Goal: Information Seeking & Learning: Learn about a topic

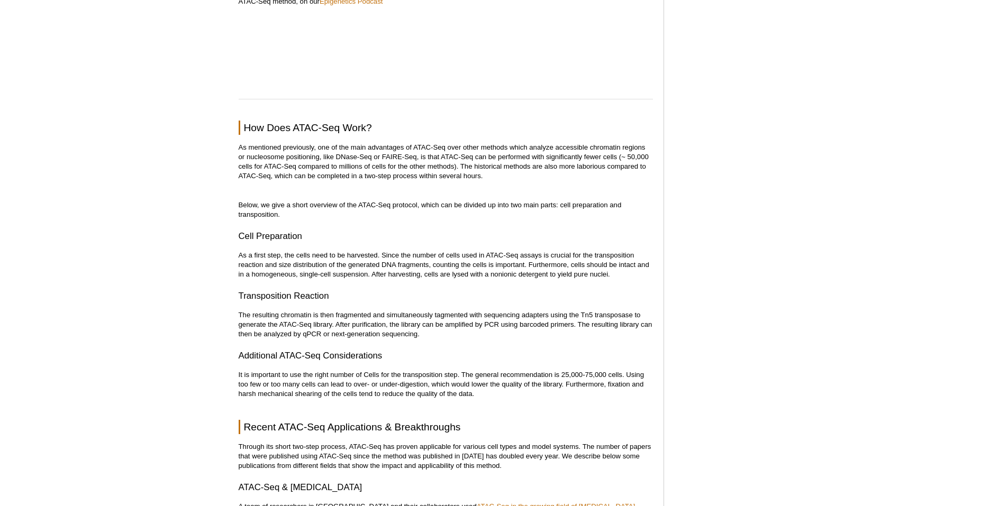
scroll to position [379, 0]
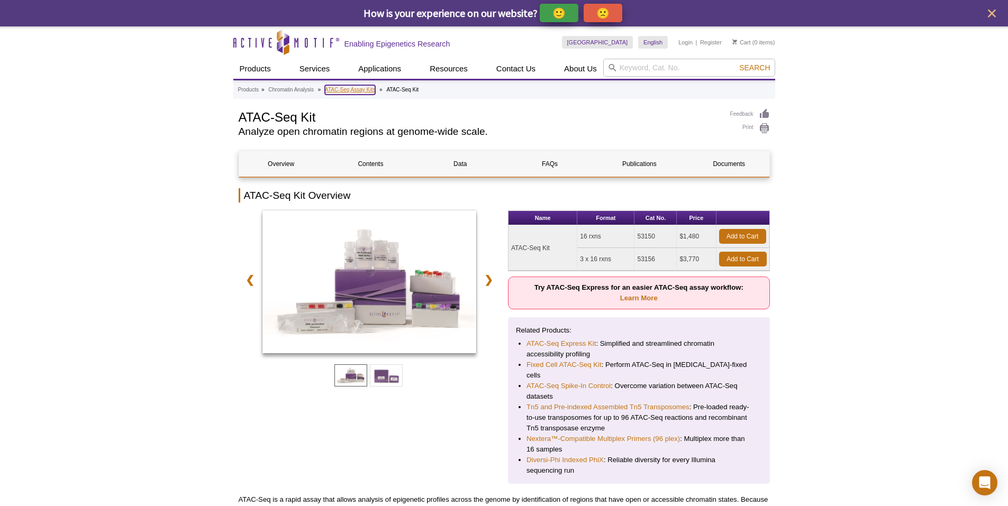
click at [358, 88] on link "ATAC-Seq Assay Kits" at bounding box center [350, 90] width 50 height 10
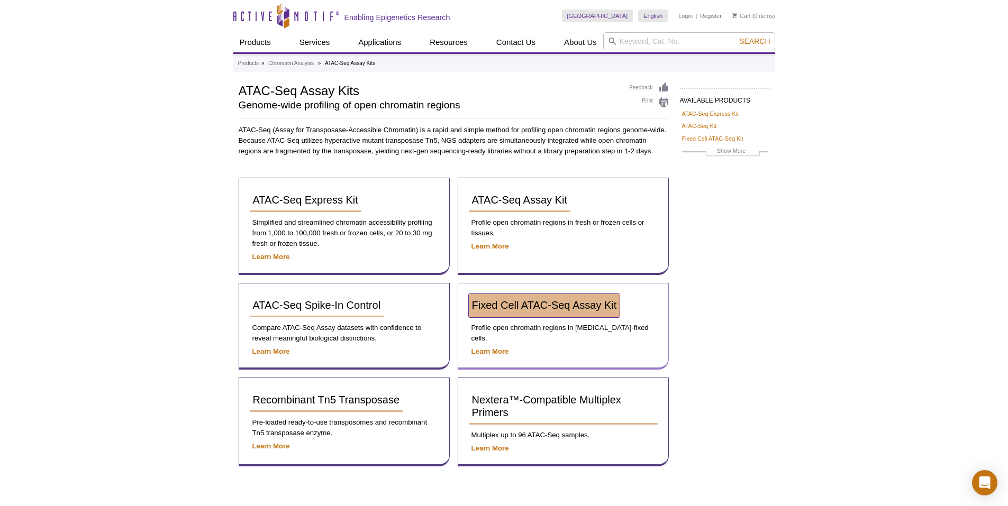
click at [509, 317] on link "Fixed Cell ATAC-Seq Assay Kit" at bounding box center [544, 305] width 151 height 23
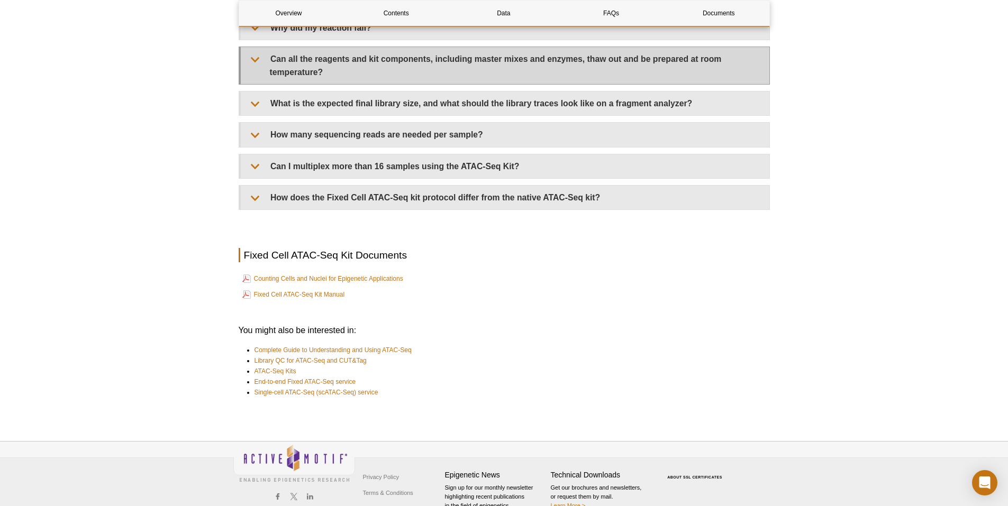
scroll to position [2955, 0]
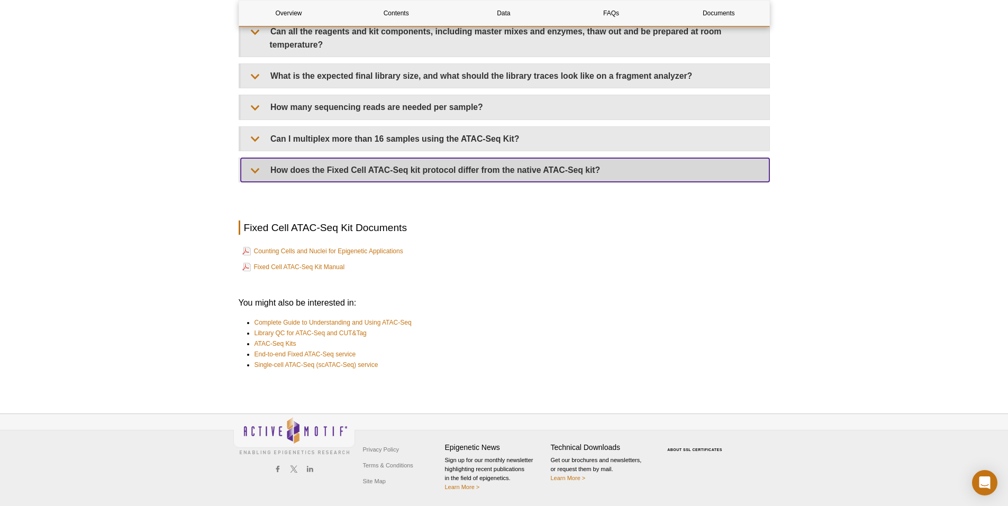
click at [255, 168] on summary "How does the Fixed Cell ATAC-Seq kit protocol differ from the native ATAC-Seq k…" at bounding box center [505, 170] width 528 height 24
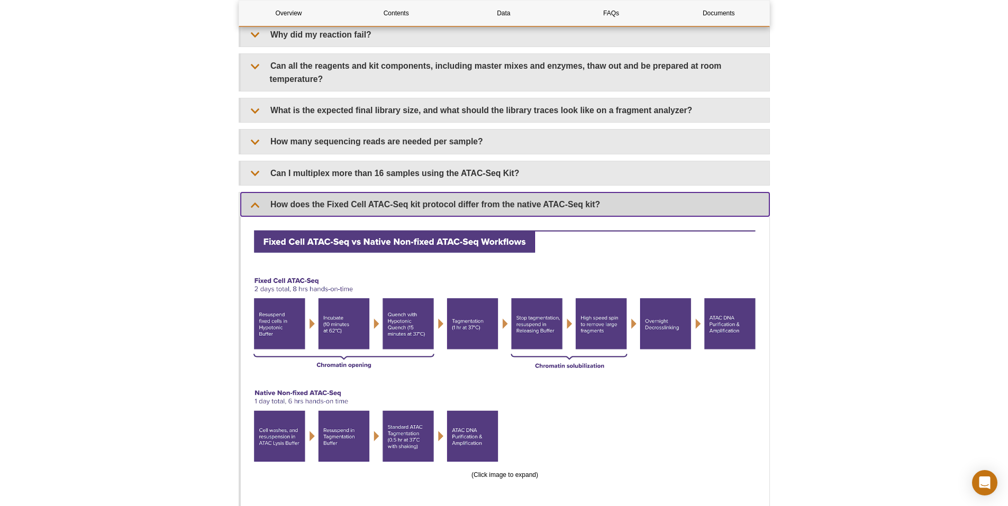
scroll to position [2902, 0]
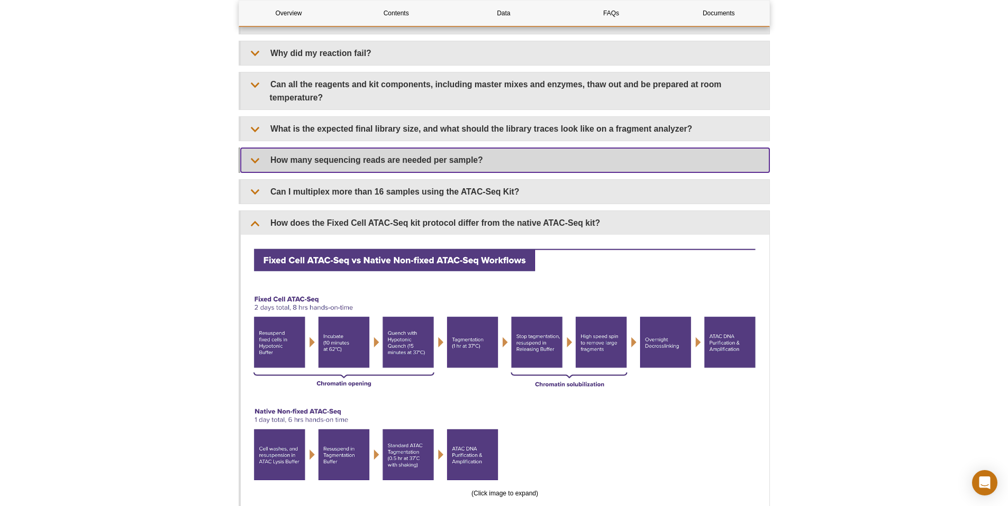
click at [458, 153] on summary "How many sequencing reads are needed per sample?" at bounding box center [505, 160] width 528 height 24
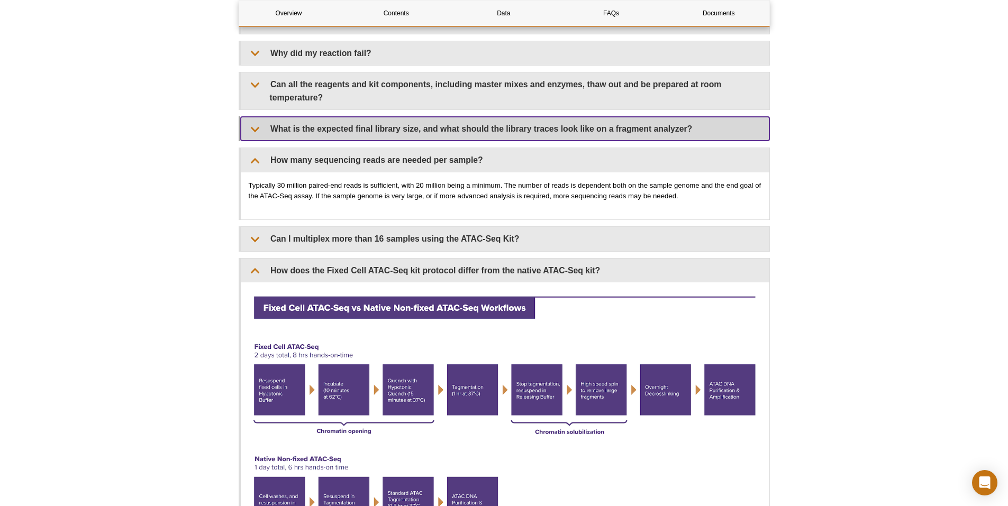
click at [285, 123] on summary "What is the expected final library size, and what should the library traces loo…" at bounding box center [505, 129] width 528 height 24
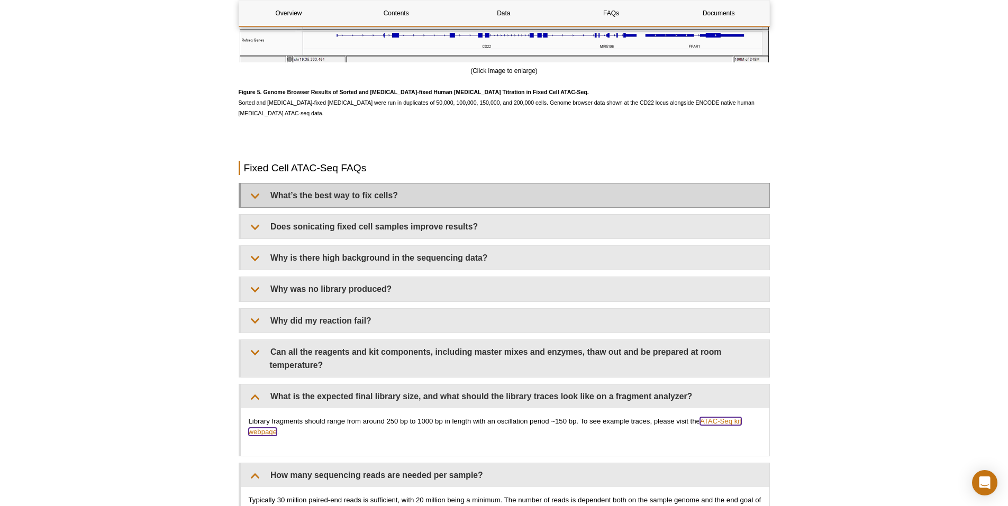
scroll to position [2637, 0]
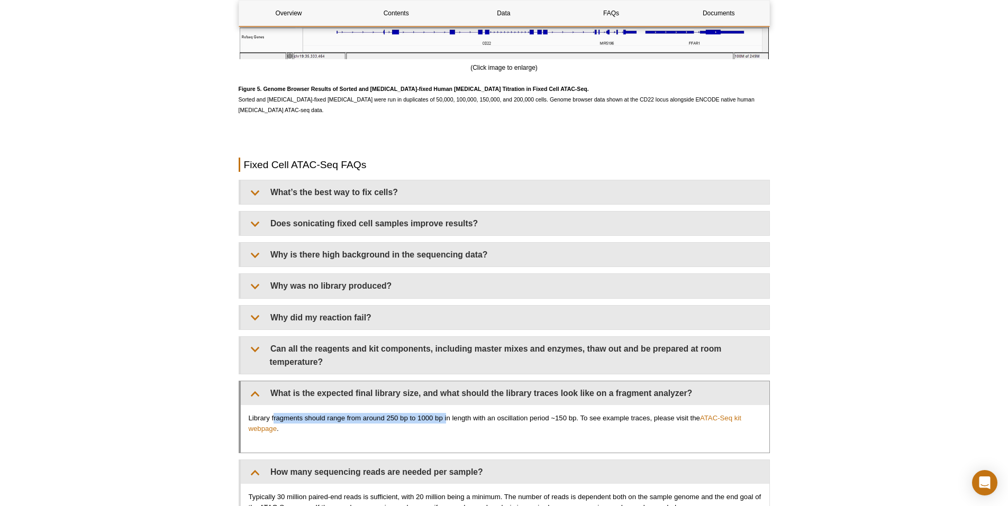
drag, startPoint x: 273, startPoint y: 418, endPoint x: 445, endPoint y: 422, distance: 171.9
click at [445, 422] on p "Library fragments should range from around 250 bp to 1000 bp in length with an …" at bounding box center [505, 423] width 513 height 21
click at [444, 422] on p "Library fragments should range from around 250 bp to 1000 bp in length with an …" at bounding box center [505, 423] width 513 height 21
drag, startPoint x: 442, startPoint y: 419, endPoint x: 271, endPoint y: 419, distance: 171.4
click at [271, 419] on p "Library fragments should range from around 250 bp to 1000 bp in length with an …" at bounding box center [505, 423] width 513 height 21
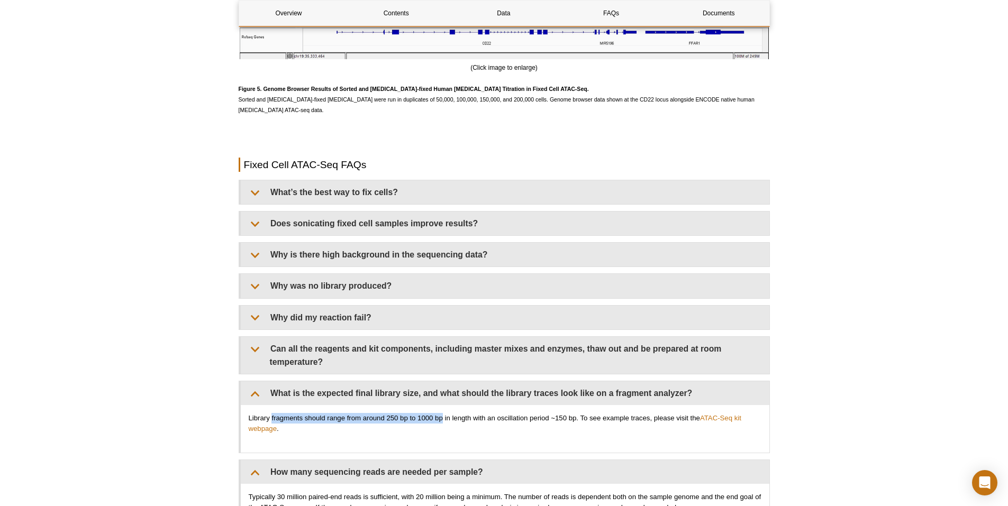
copy p "fragments should range from around 250 bp to 1000 bp"
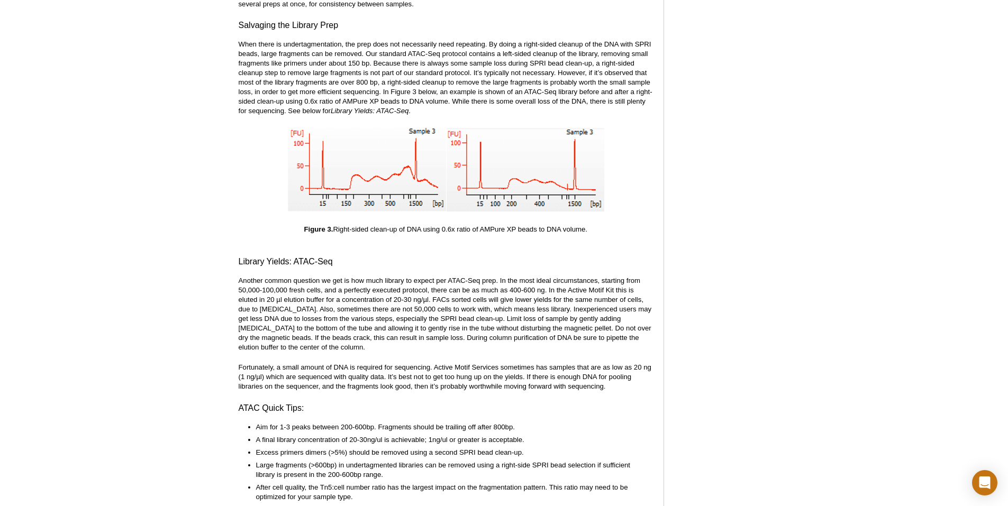
scroll to position [1782, 0]
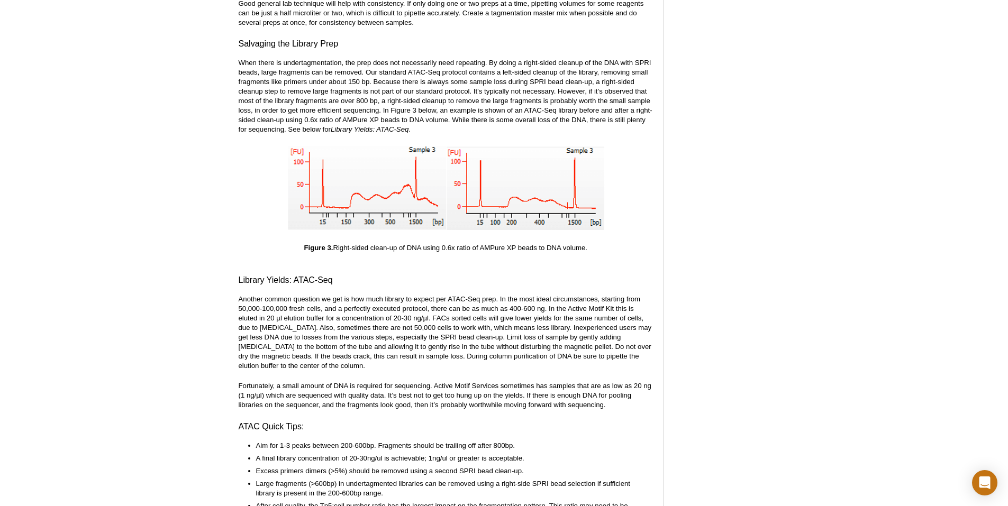
drag, startPoint x: 441, startPoint y: 306, endPoint x: 636, endPoint y: 255, distance: 201.8
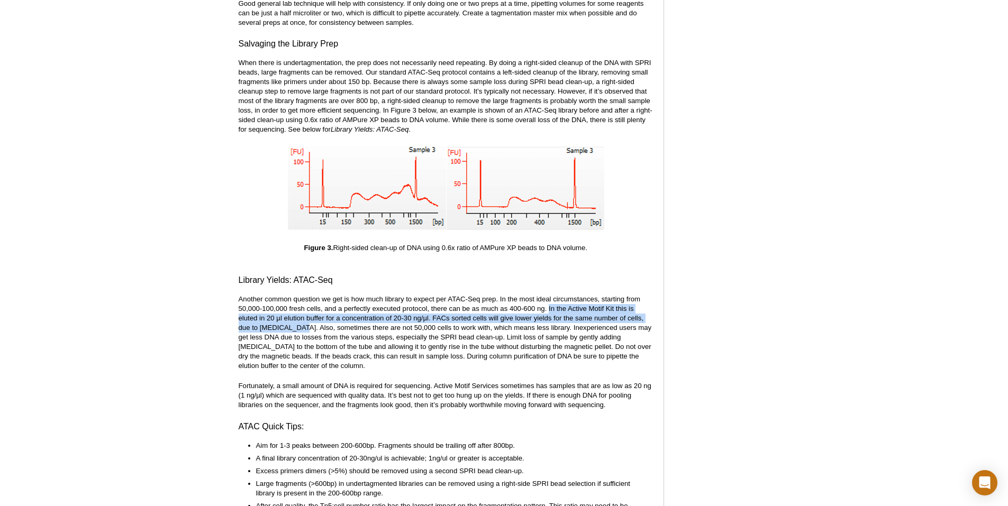
drag, startPoint x: 550, startPoint y: 297, endPoint x: 299, endPoint y: 319, distance: 251.1
click at [299, 319] on p "Another common question we get is how much library to expect per ATAC-Seq prep.…" at bounding box center [446, 333] width 414 height 76
copy p "In the Active Motif Kit this is eluted in 20 µl elution buffer for a concentrat…"
click at [345, 338] on p "Another common question we get is how much library to expect per ATAC-Seq prep.…" at bounding box center [446, 333] width 414 height 76
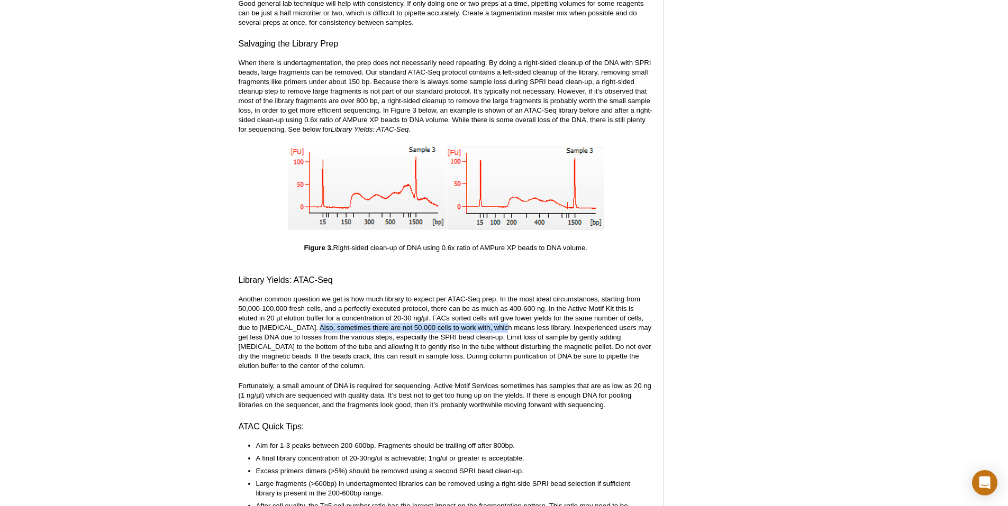
drag, startPoint x: 312, startPoint y: 320, endPoint x: 499, endPoint y: 319, distance: 187.8
click at [499, 319] on p "Another common question we get is how much library to expect per ATAC-Seq prep.…" at bounding box center [446, 333] width 414 height 76
click at [496, 340] on p "Another common question we get is how much library to expect per ATAC-Seq prep.…" at bounding box center [446, 333] width 414 height 76
drag, startPoint x: 554, startPoint y: 317, endPoint x: 547, endPoint y: 323, distance: 8.3
click at [547, 323] on p "Another common question we get is how much library to expect per ATAC-Seq prep.…" at bounding box center [446, 333] width 414 height 76
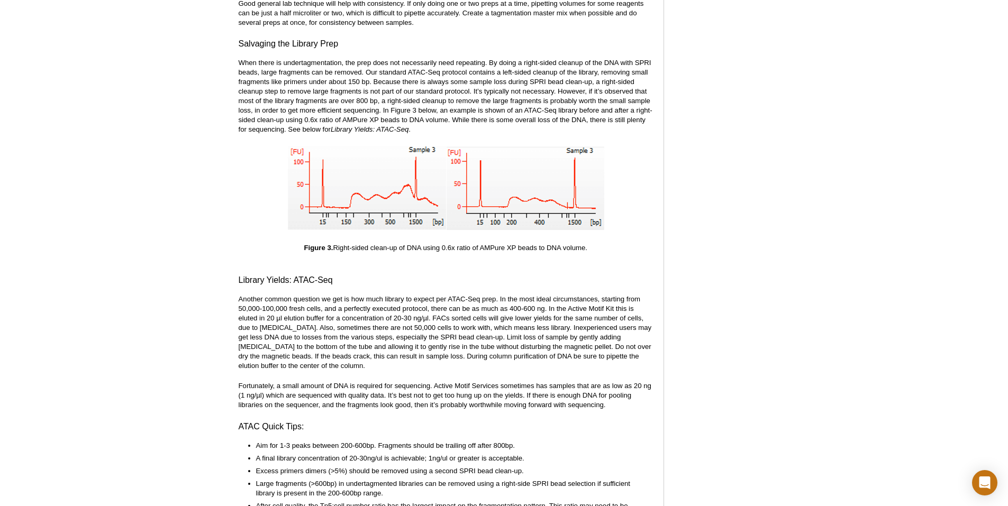
click at [518, 348] on p "Another common question we get is how much library to expect per ATAC-Seq prep.…" at bounding box center [446, 333] width 414 height 76
drag, startPoint x: 500, startPoint y: 379, endPoint x: 386, endPoint y: 383, distance: 114.9
click at [386, 383] on p "Fortunately, a small amount of DNA is required for sequencing. Active Motif Ser…" at bounding box center [446, 395] width 414 height 29
copy p "sometimes has samples that are as low as 20 ng (1 ng/µl) which are sequenced wi…"
